Goal: Book appointment/travel/reservation

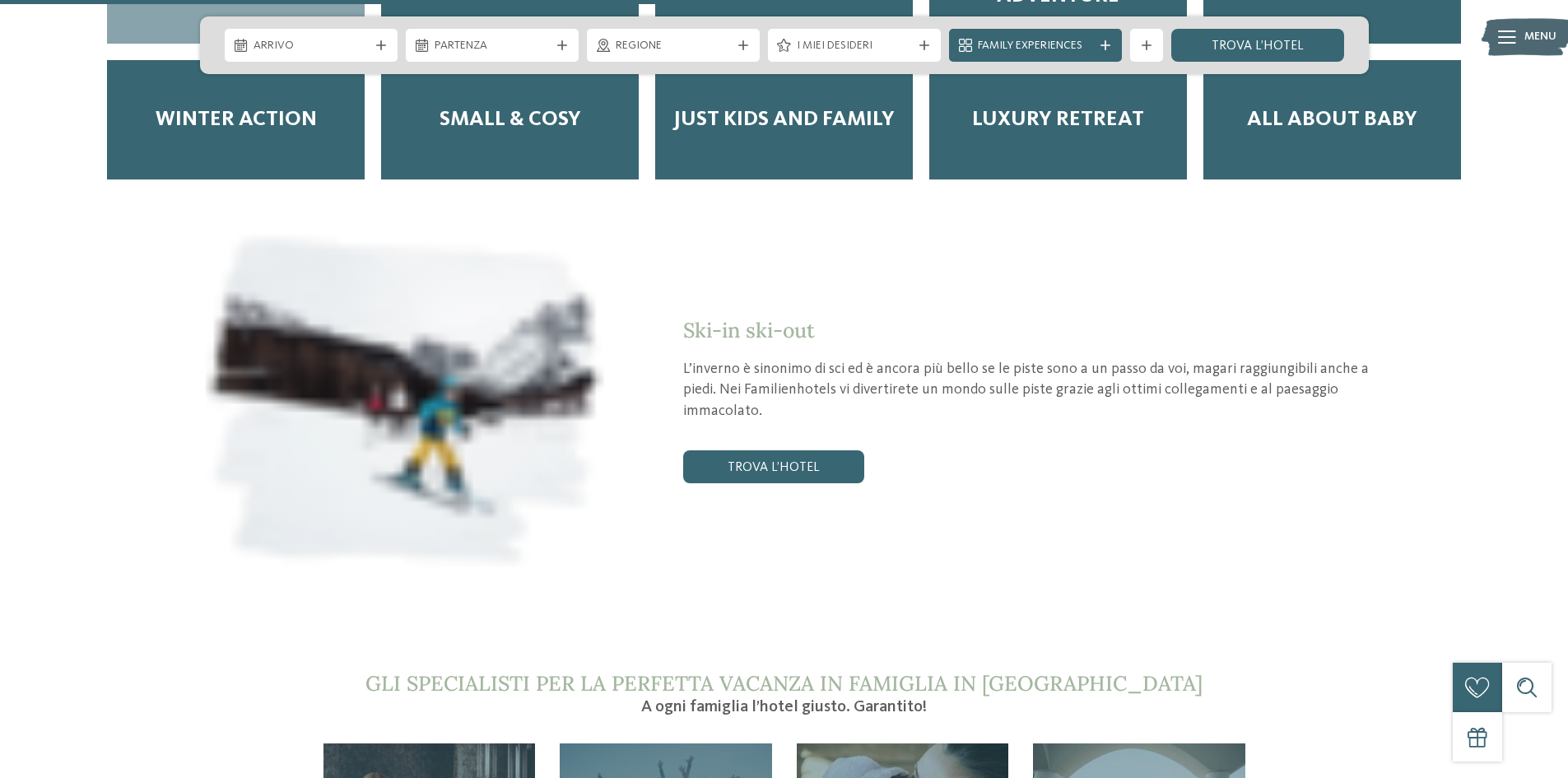
scroll to position [3376, 0]
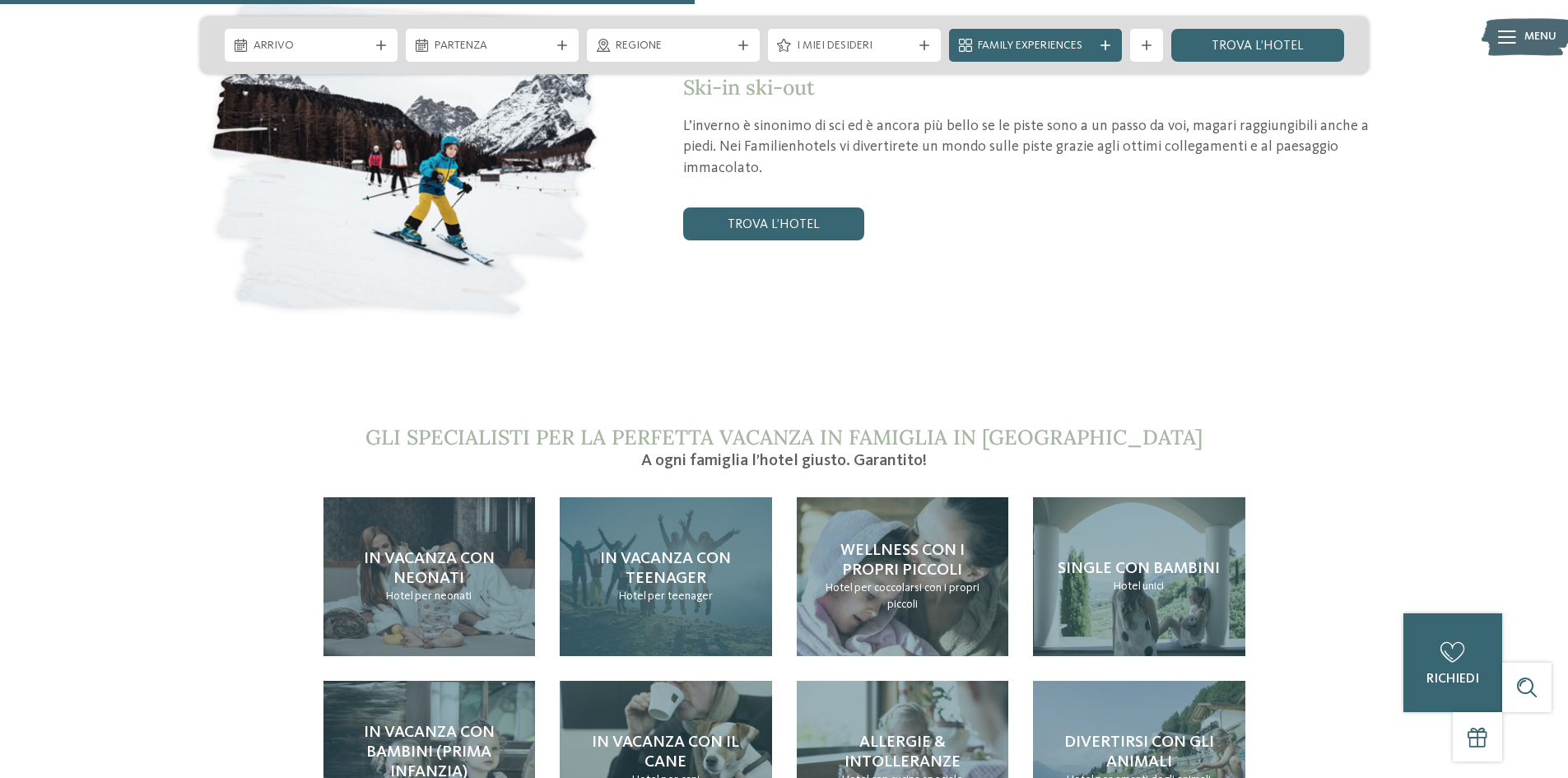
click at [682, 551] on span "In vacanza con teenager" at bounding box center [665, 570] width 131 height 37
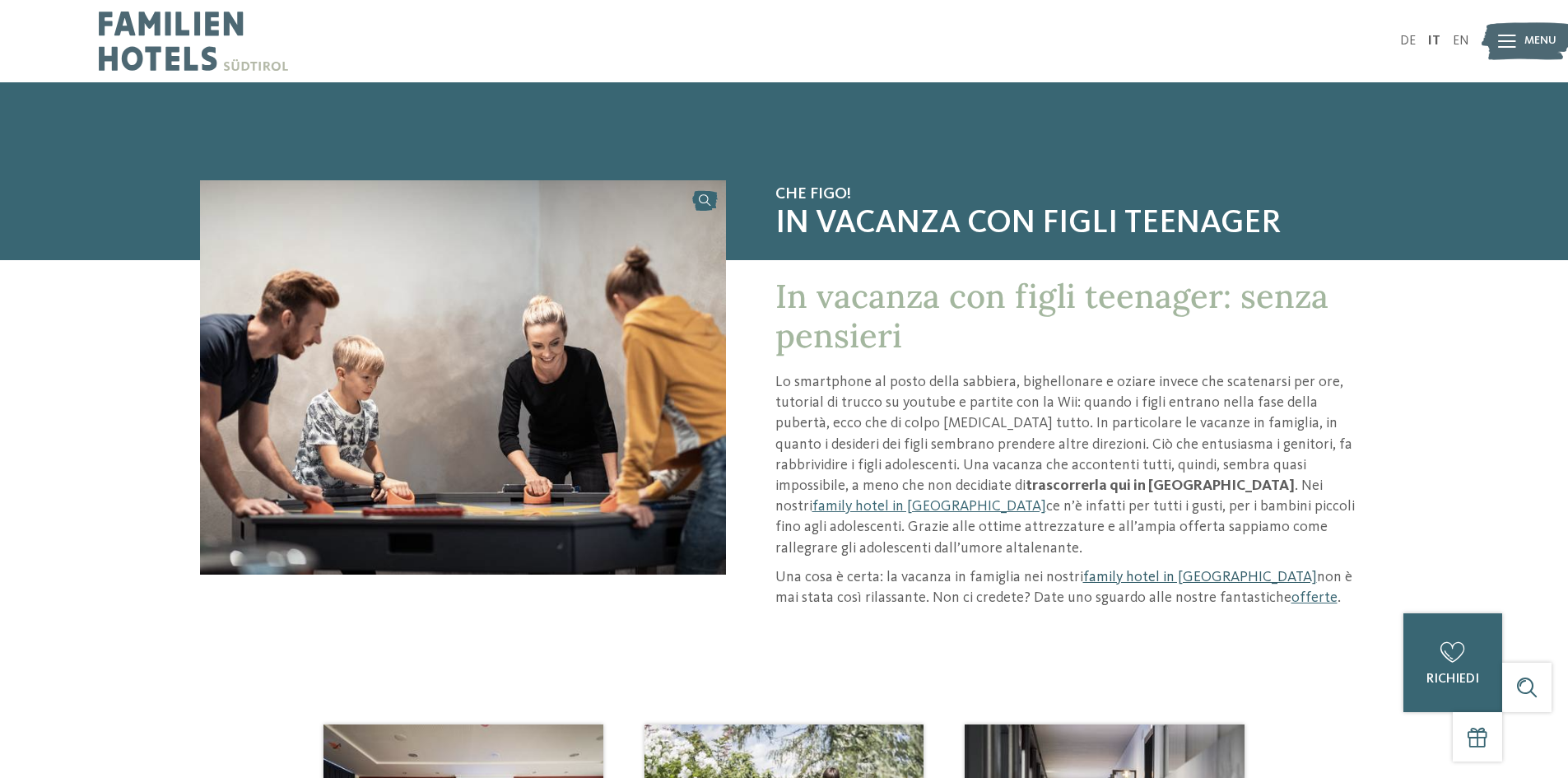
click at [1158, 570] on link "family hotel in [GEOGRAPHIC_DATA]" at bounding box center [1200, 577] width 234 height 15
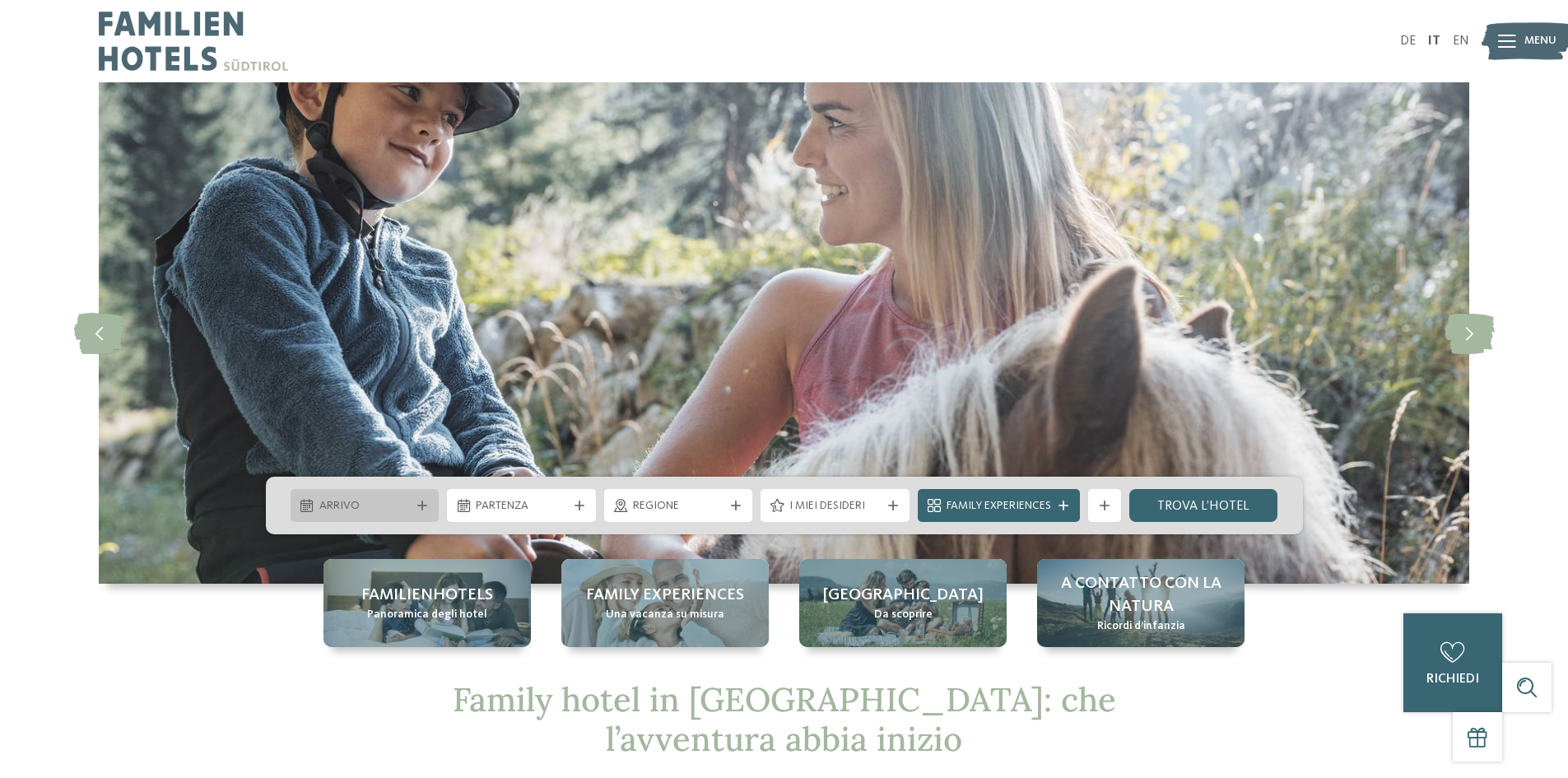
click at [403, 507] on span "Arrivo" at bounding box center [365, 506] width 91 height 16
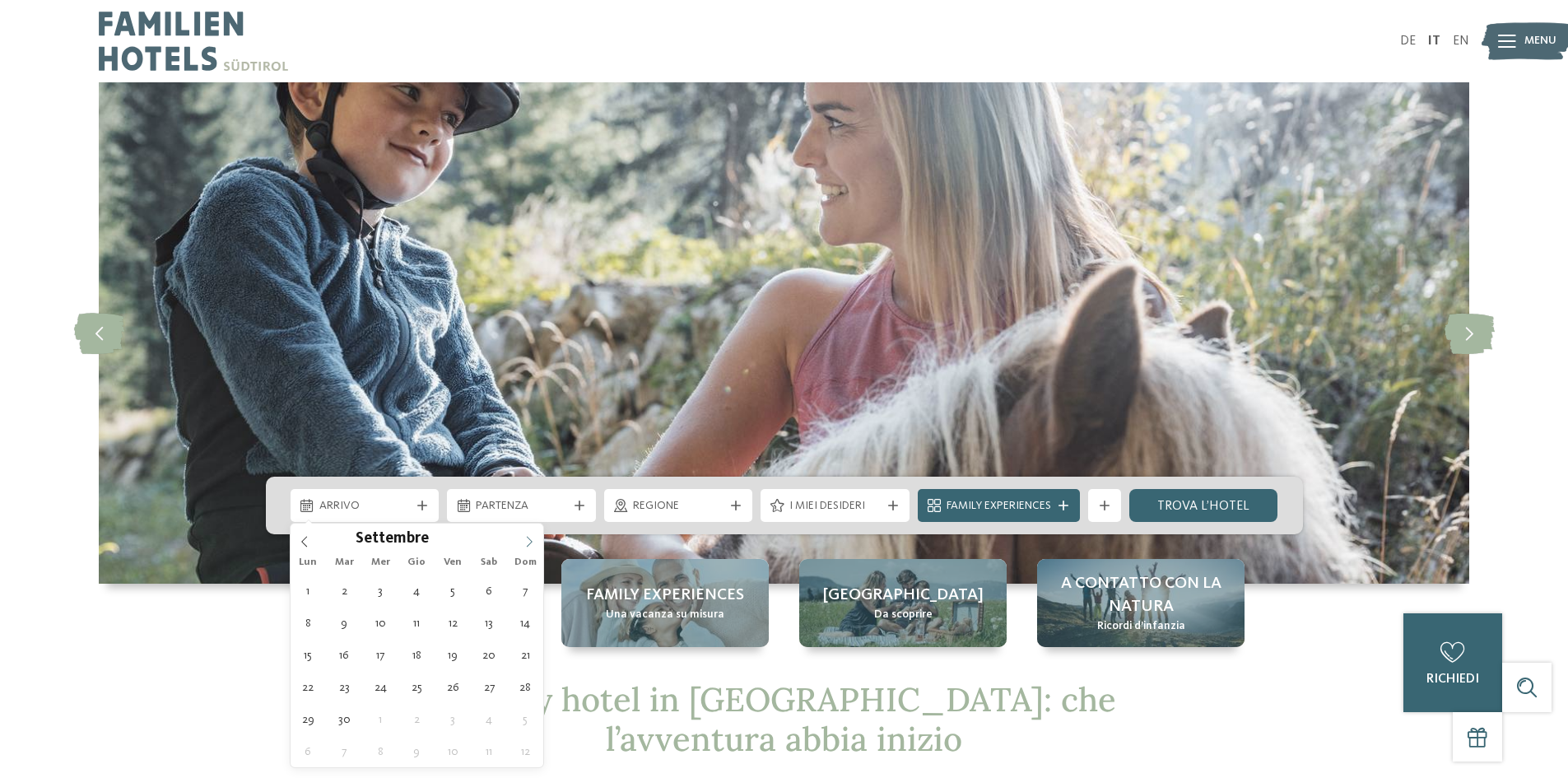
click at [522, 545] on span at bounding box center [529, 538] width 28 height 28
click at [523, 545] on span at bounding box center [529, 538] width 28 height 28
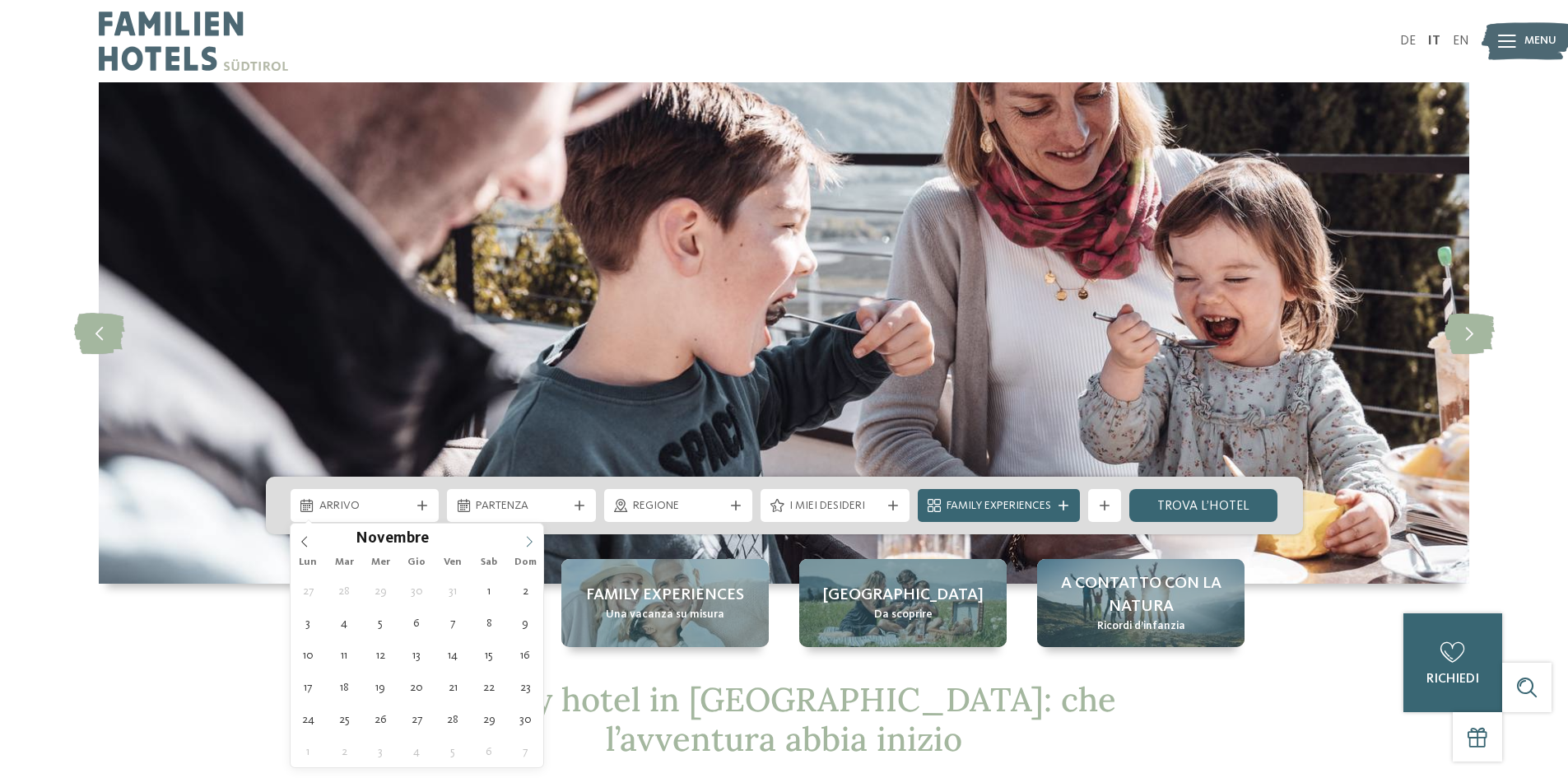
click at [523, 544] on span at bounding box center [529, 538] width 28 height 28
type div "27.12.2025"
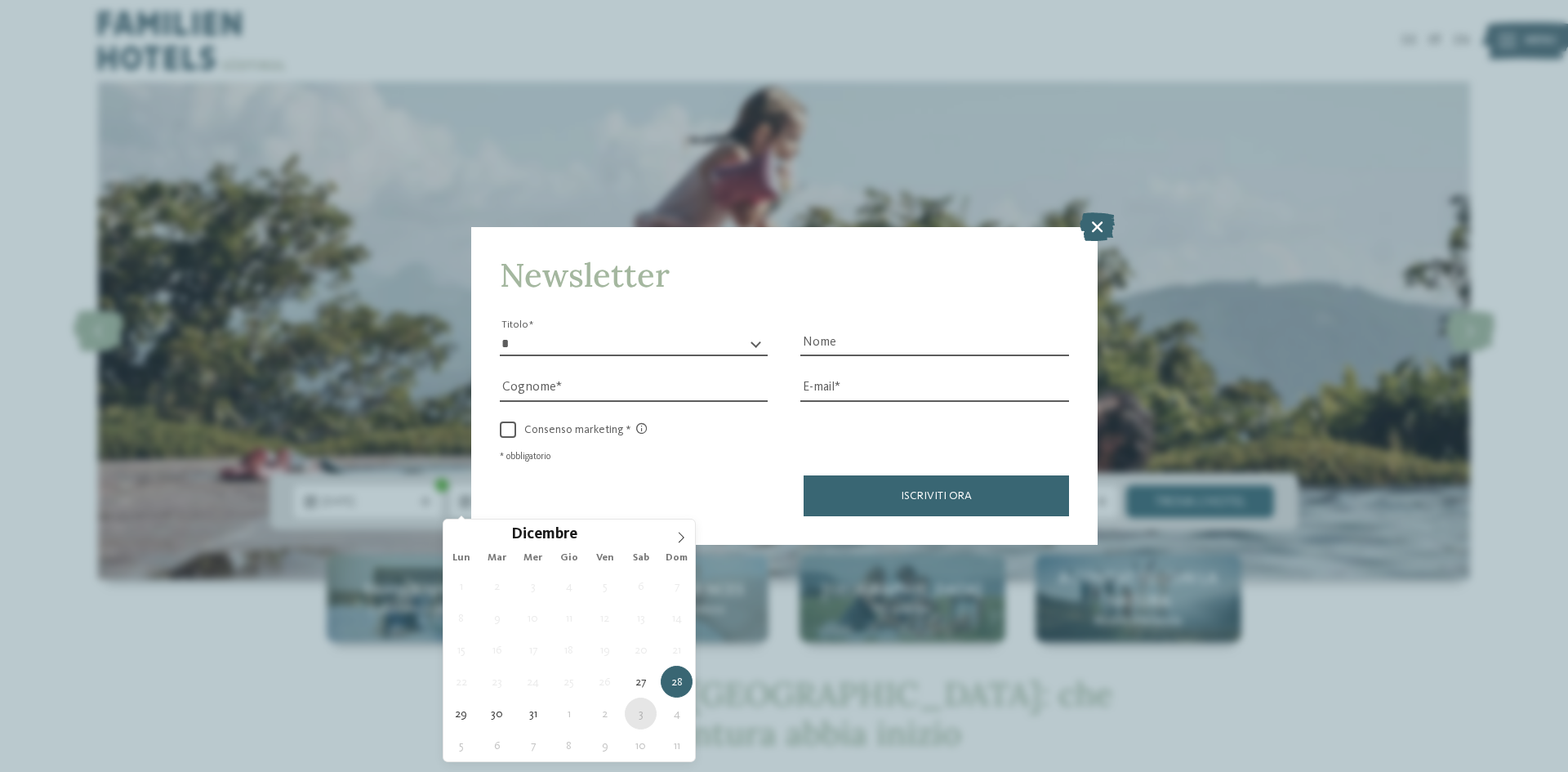
type div "03.01.2026"
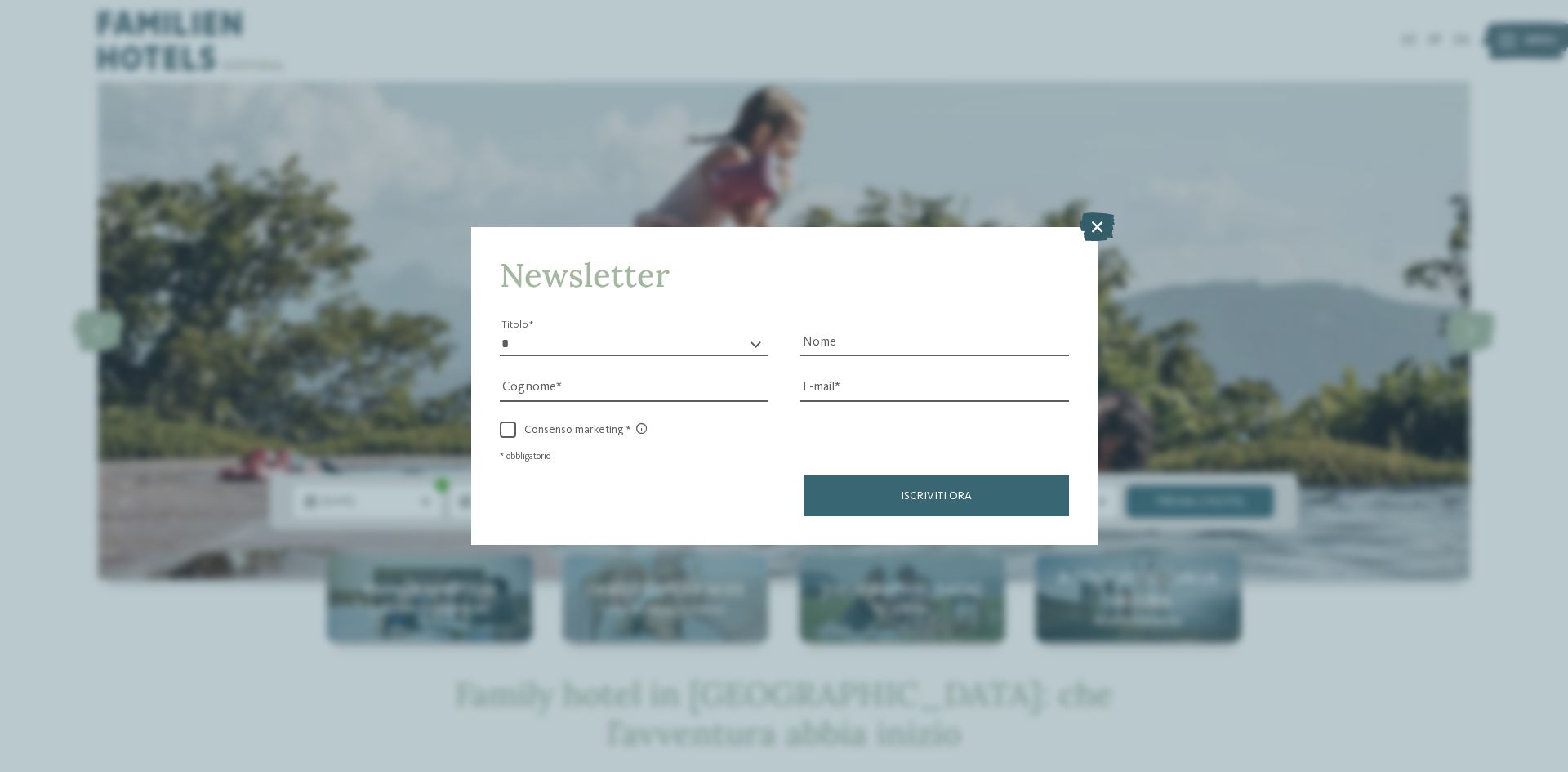
click at [1095, 224] on icon at bounding box center [1097, 227] width 35 height 29
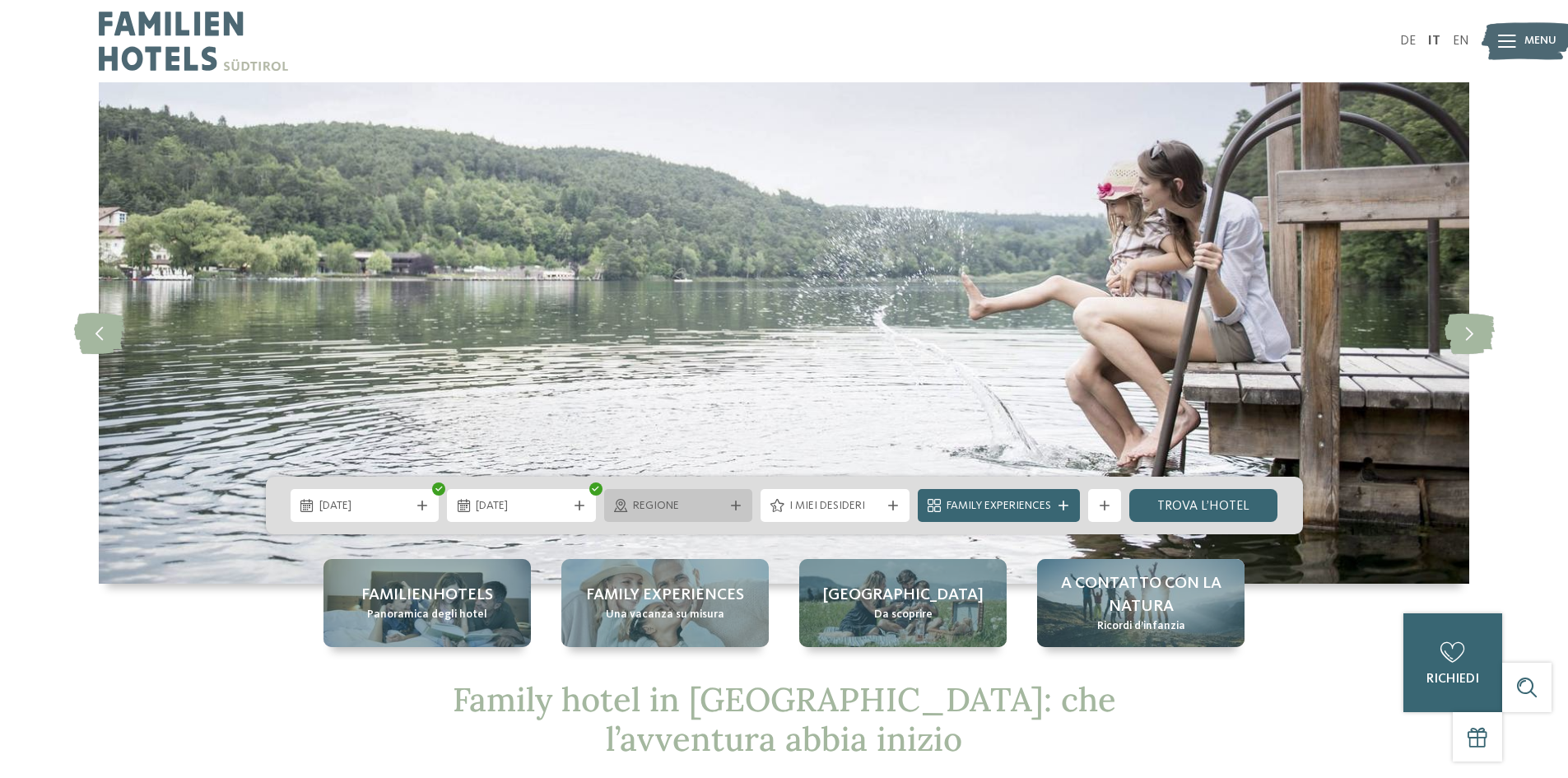
click at [728, 506] on div at bounding box center [736, 506] width 16 height 10
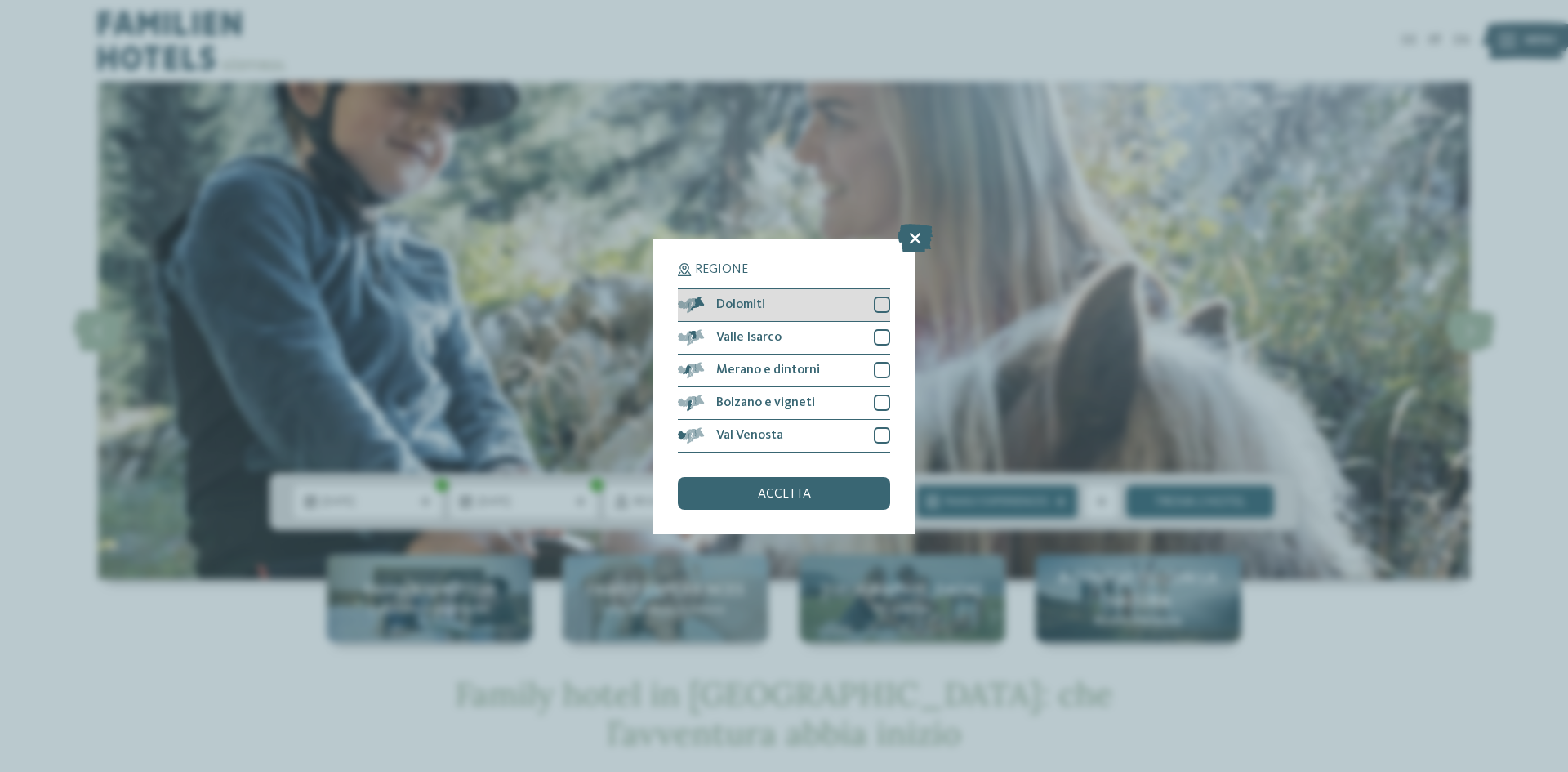
click at [881, 302] on div at bounding box center [882, 305] width 16 height 16
click at [778, 492] on span "accetta" at bounding box center [784, 494] width 54 height 13
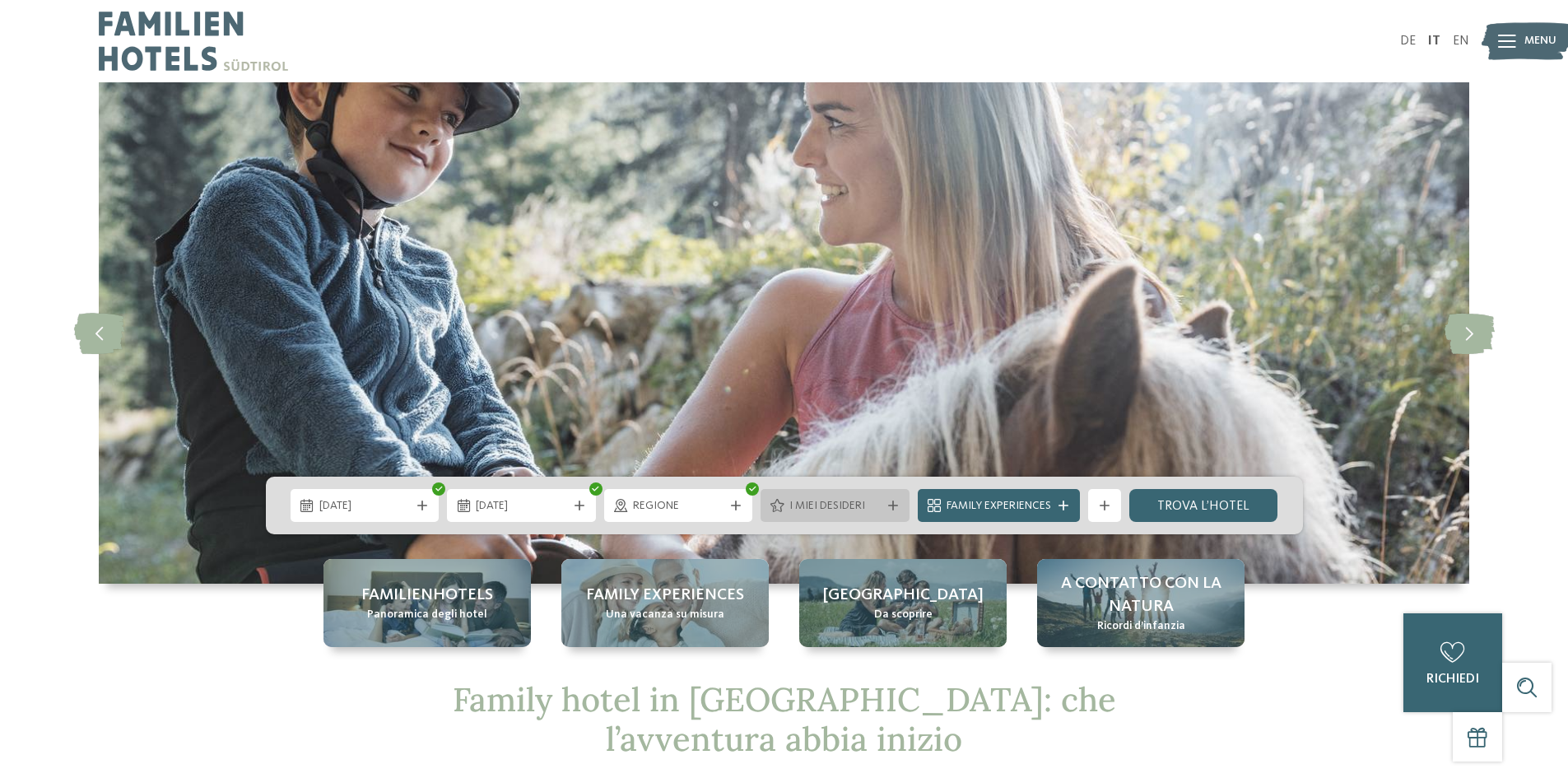
click at [892, 512] on div "I miei desideri" at bounding box center [834, 506] width 149 height 33
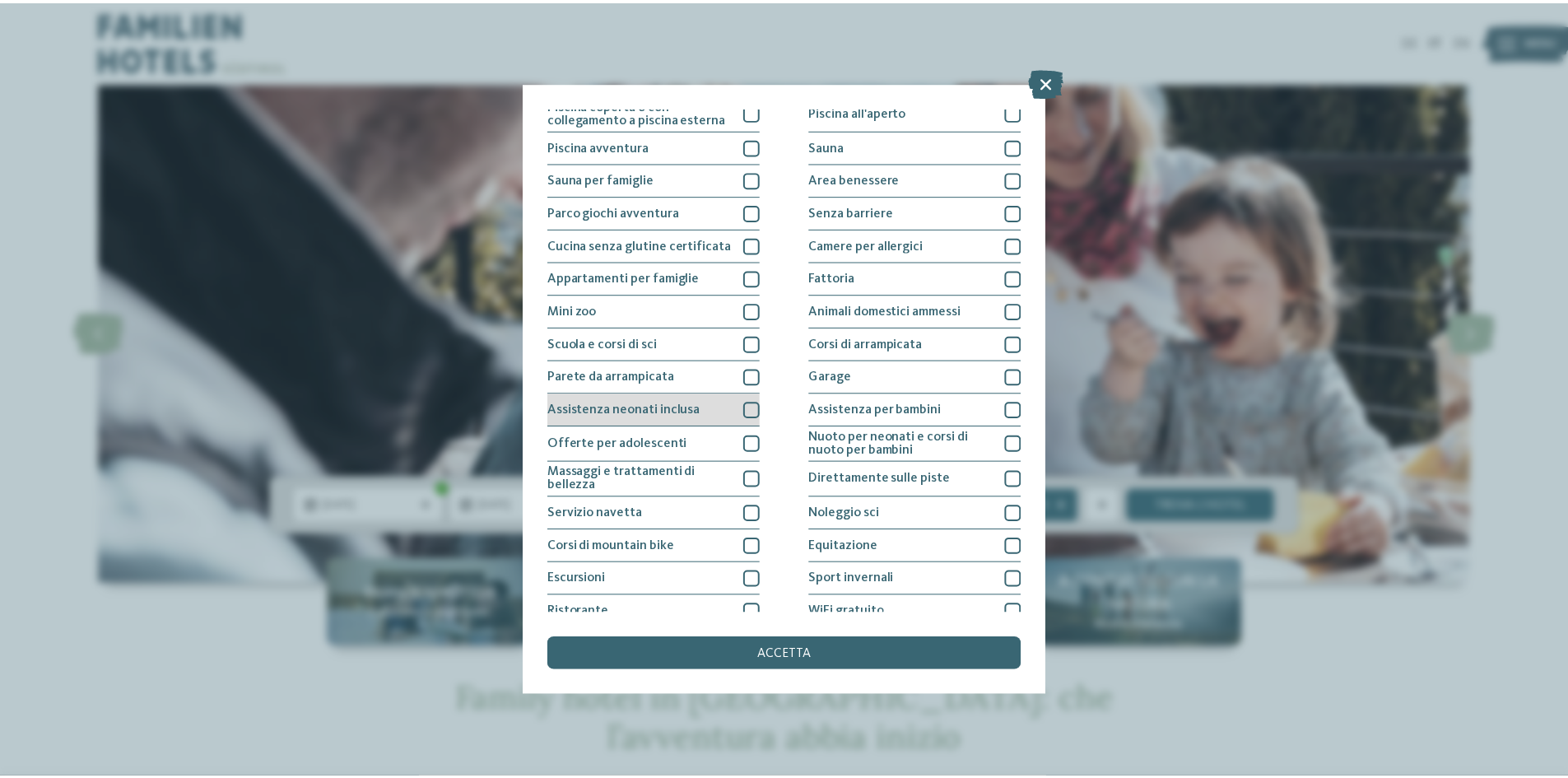
scroll to position [87, 0]
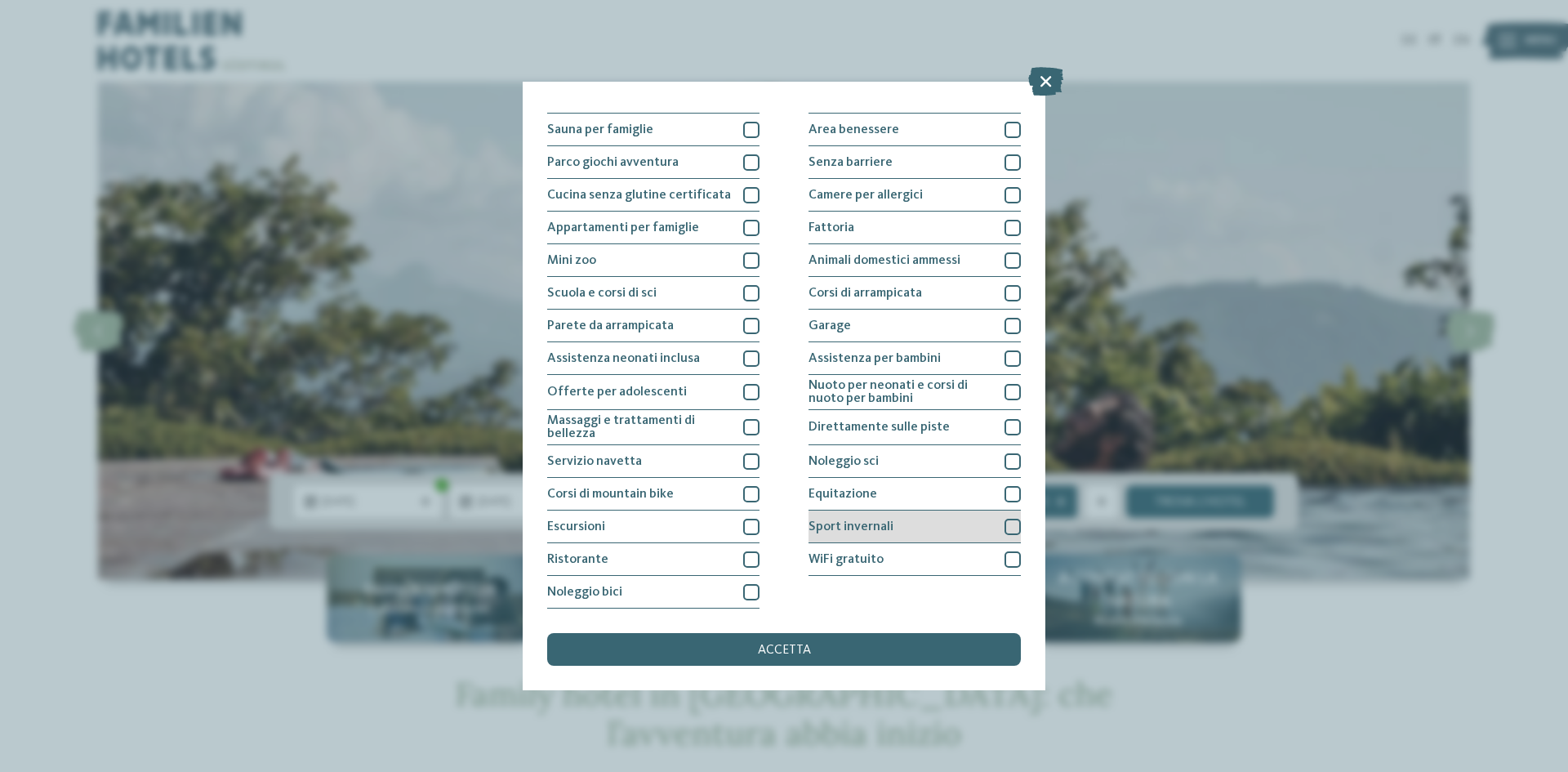
click at [996, 525] on div "Sport invernali" at bounding box center [915, 527] width 212 height 33
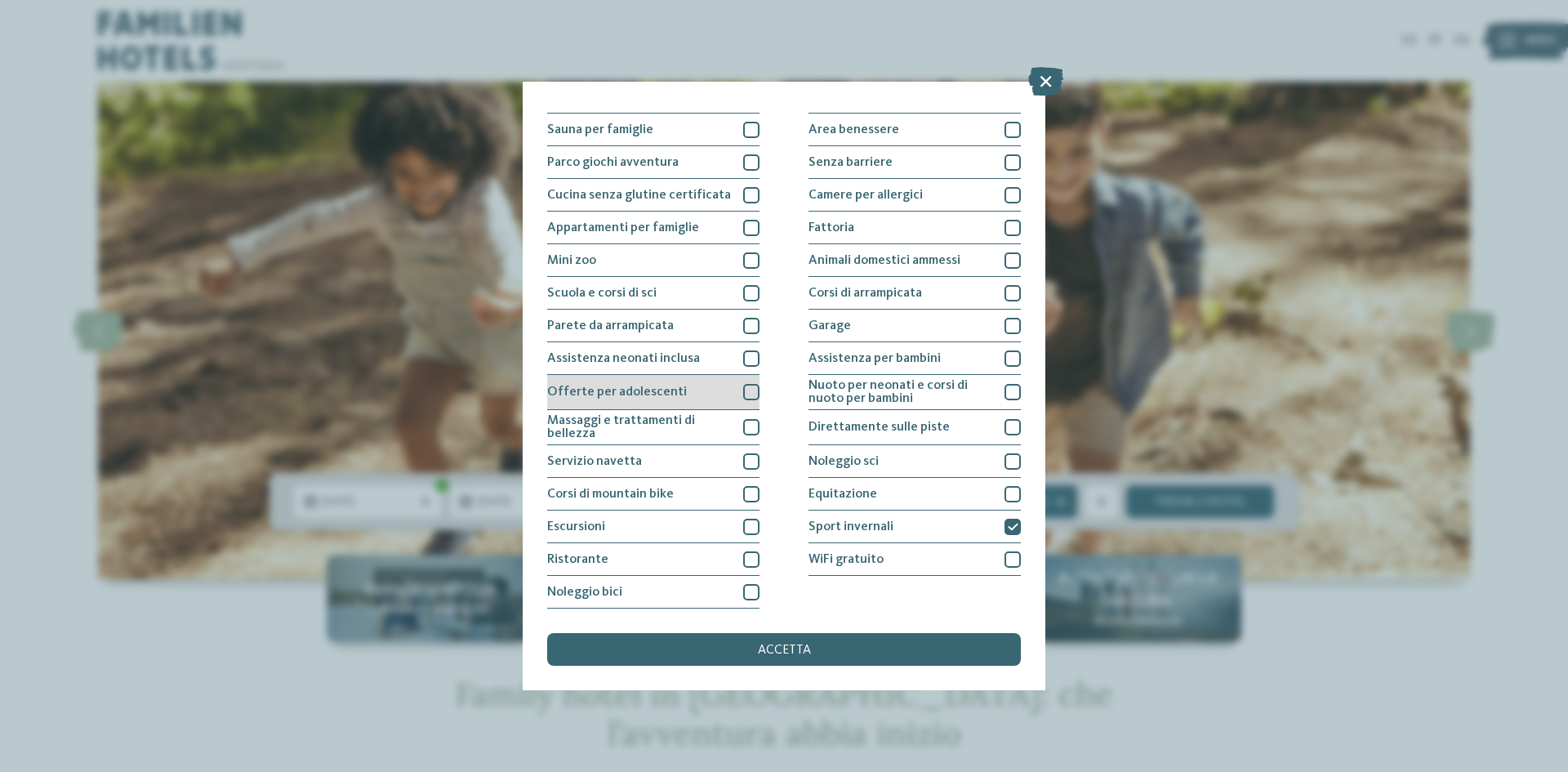
click at [750, 391] on div at bounding box center [752, 392] width 16 height 16
click at [745, 559] on div at bounding box center [752, 560] width 16 height 16
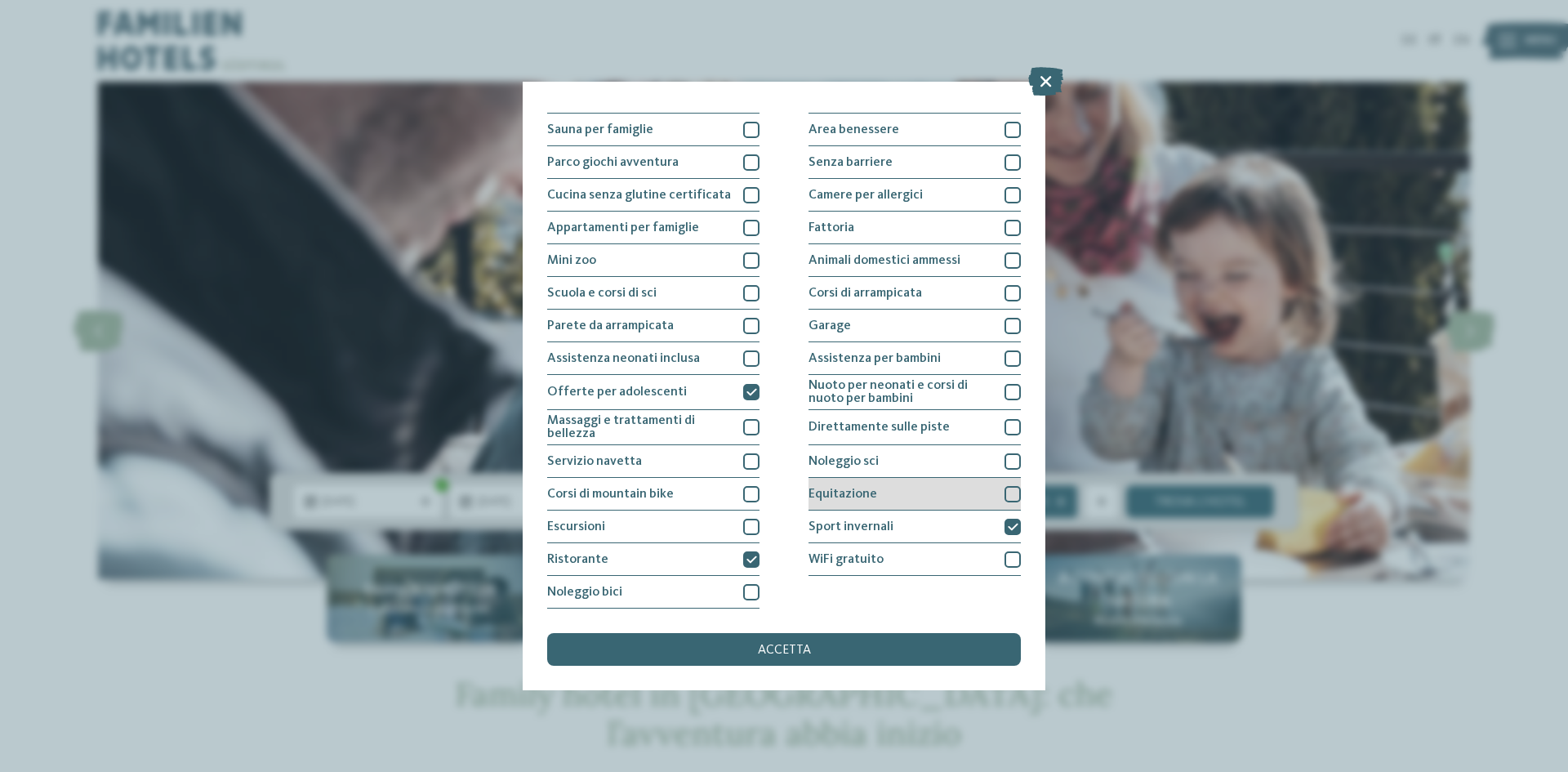
drag, startPoint x: 998, startPoint y: 424, endPoint x: 949, endPoint y: 507, distance: 96.4
click at [1005, 425] on div at bounding box center [1013, 427] width 16 height 16
click at [796, 644] on div "accetta" at bounding box center [784, 650] width 473 height 33
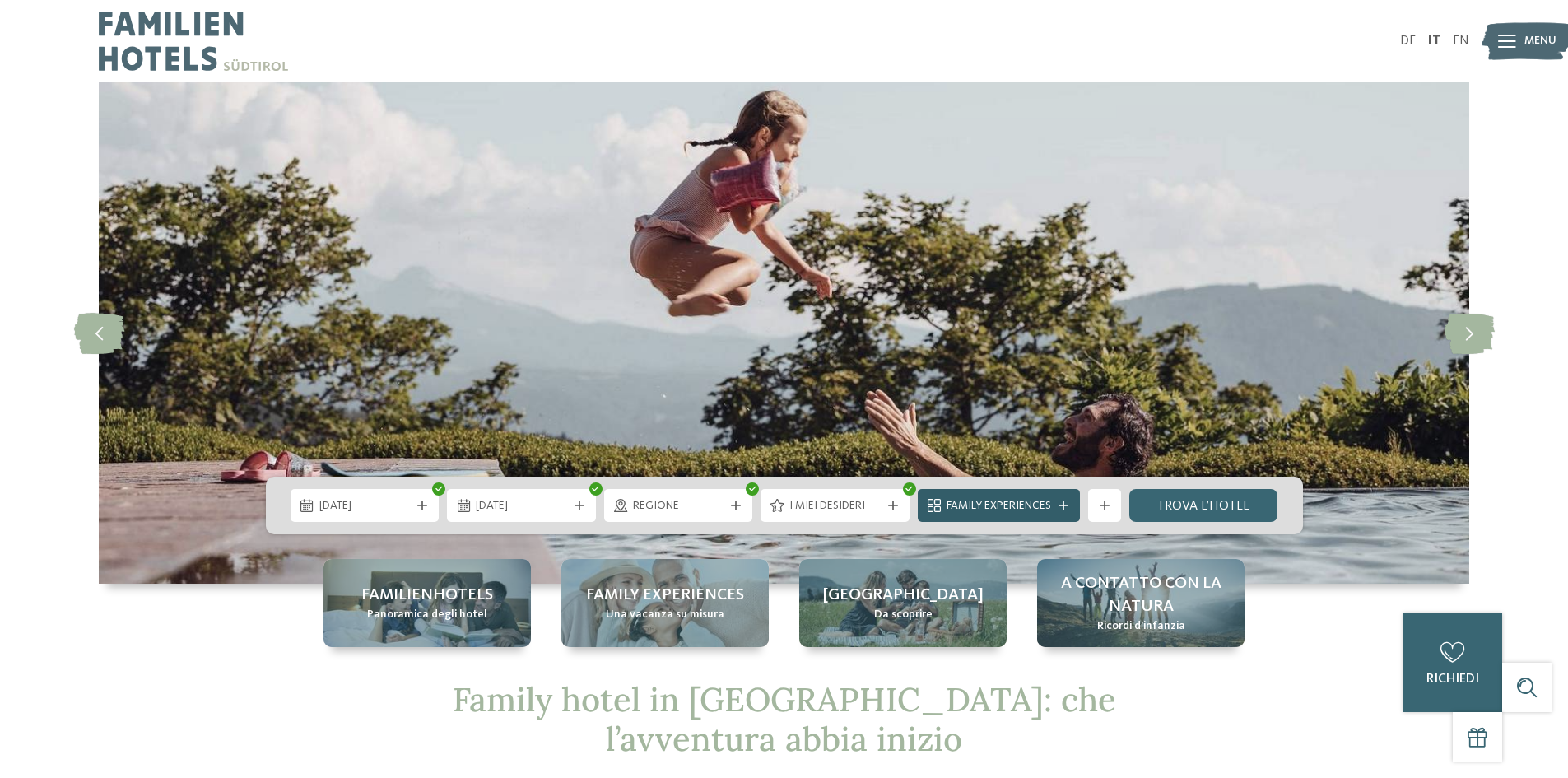
click at [1068, 504] on icon at bounding box center [1063, 506] width 10 height 10
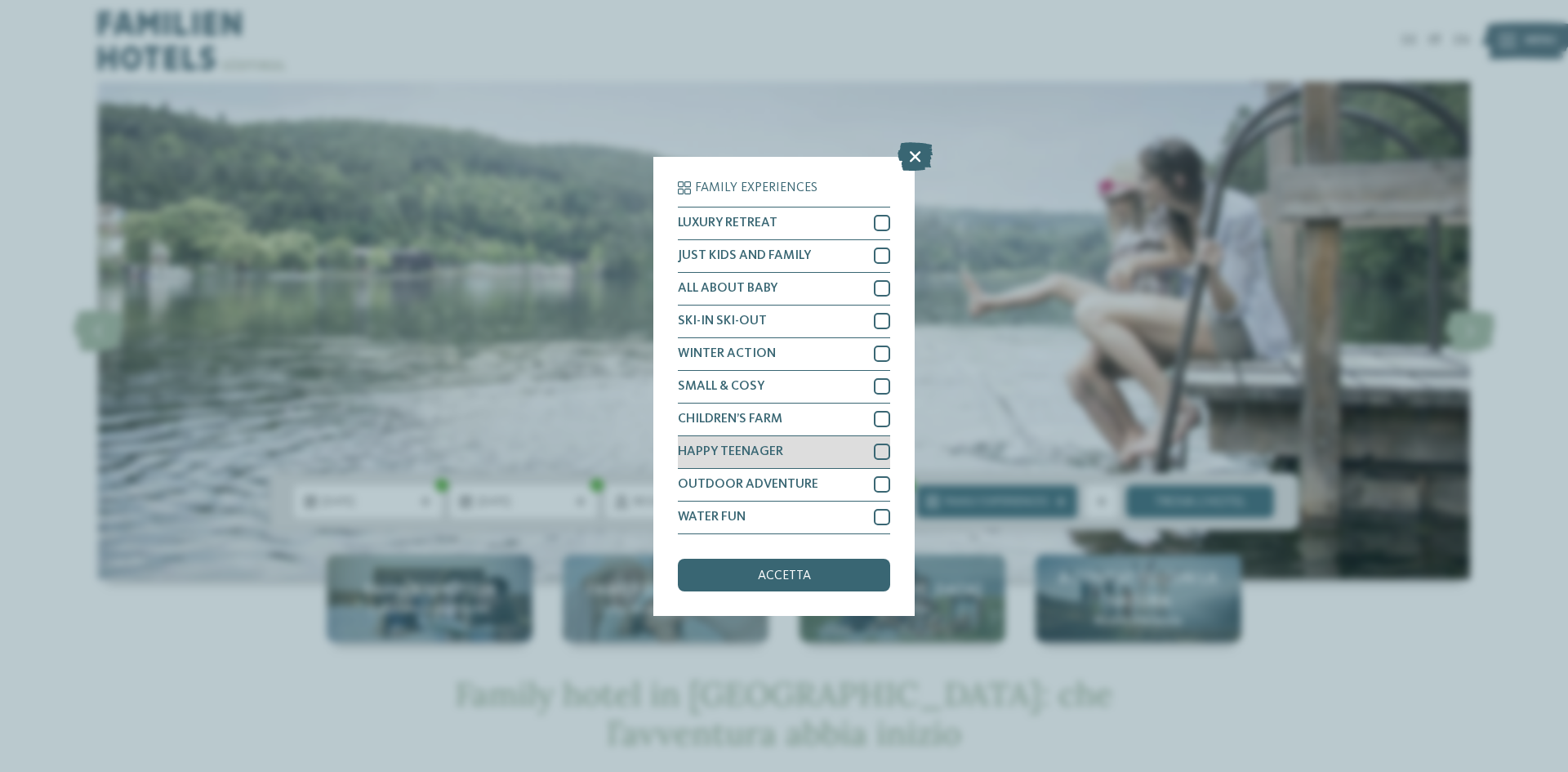
click at [877, 450] on div at bounding box center [882, 452] width 16 height 16
click at [800, 572] on span "accetta" at bounding box center [784, 576] width 54 height 13
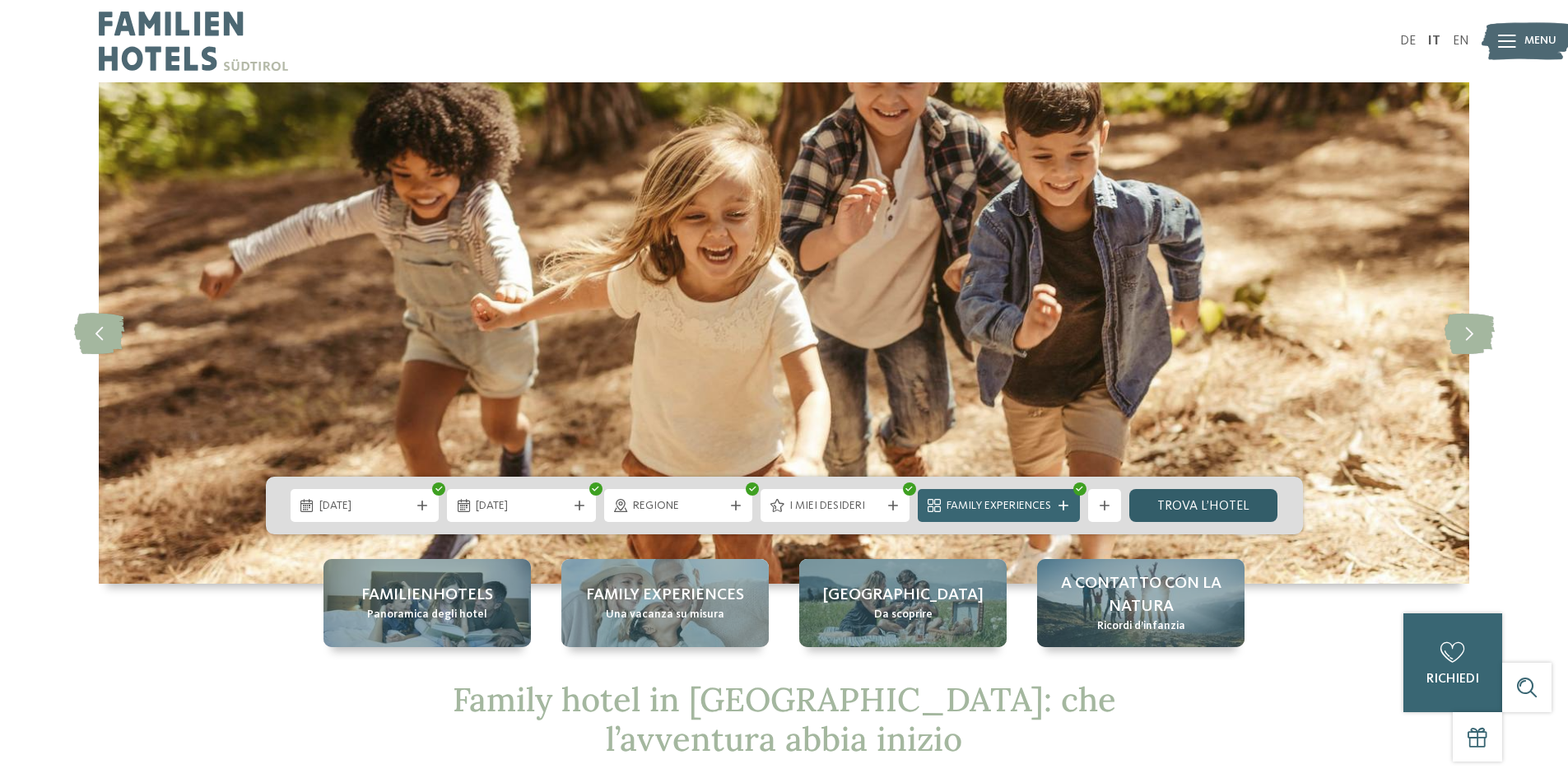
click at [1178, 510] on link "trova l’hotel" at bounding box center [1203, 506] width 149 height 33
